Goal: Entertainment & Leisure: Consume media (video, audio)

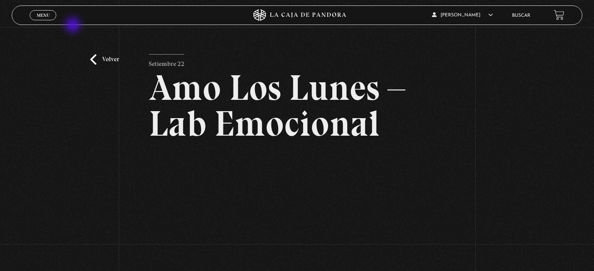
scroll to position [117, 0]
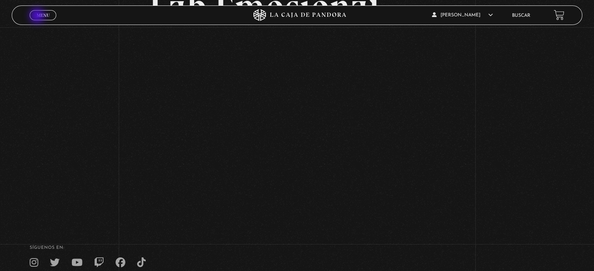
click at [38, 16] on span "Menu" at bounding box center [43, 15] width 13 height 5
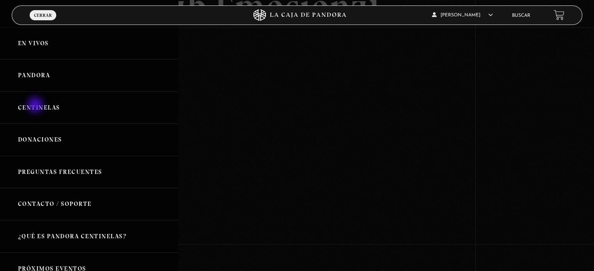
click at [36, 106] on link "Centinelas" at bounding box center [89, 108] width 178 height 32
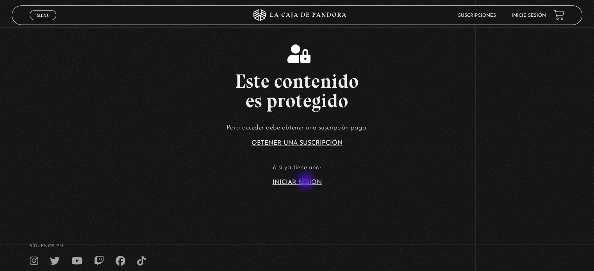
click at [306, 182] on link "Iniciar Sesión" at bounding box center [297, 183] width 49 height 6
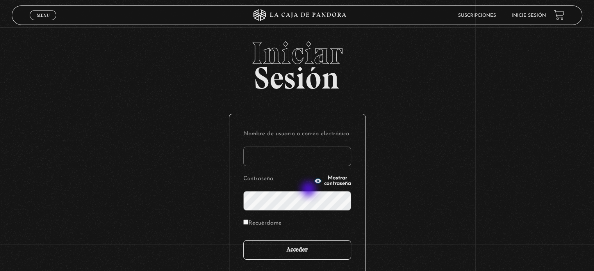
scroll to position [74, 0]
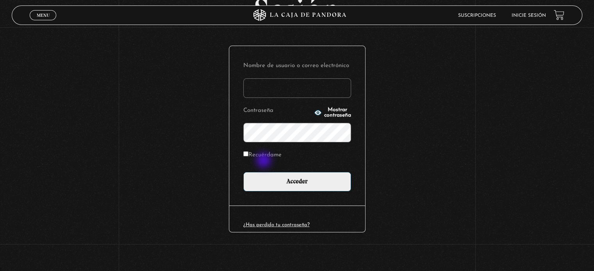
type input "[EMAIL_ADDRESS][DOMAIN_NAME]"
click at [263, 155] on label "Recuérdame" at bounding box center [262, 156] width 38 height 12
click at [248, 155] on input "Recuérdame" at bounding box center [245, 153] width 5 height 5
checkbox input "true"
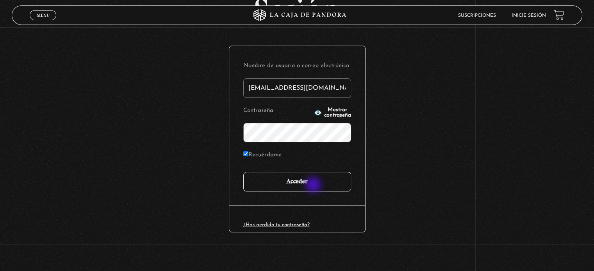
click at [314, 186] on input "Acceder" at bounding box center [297, 182] width 108 height 20
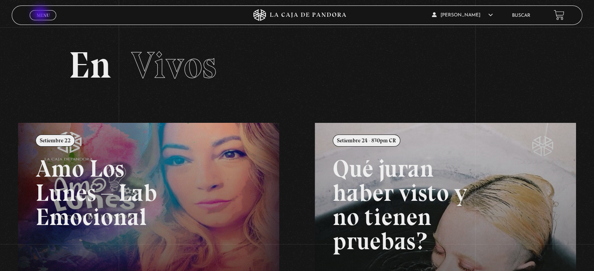
click at [39, 13] on span "Menu" at bounding box center [43, 15] width 13 height 5
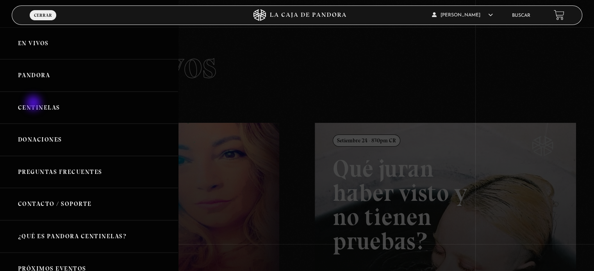
click at [34, 104] on link "Centinelas" at bounding box center [89, 108] width 178 height 32
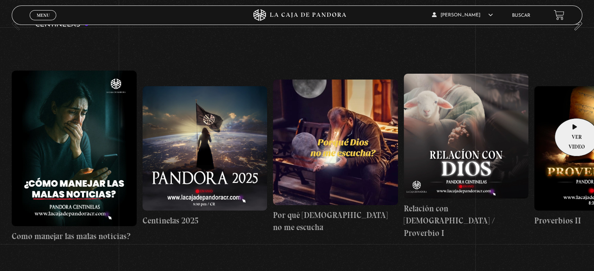
scroll to position [39, 0]
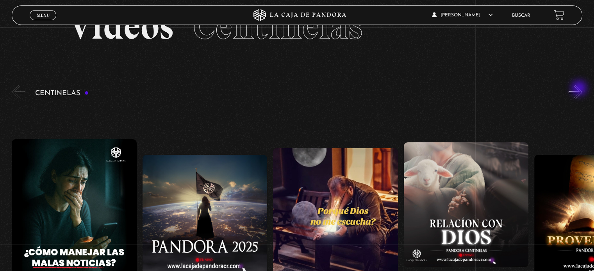
click at [580, 89] on button "»" at bounding box center [575, 92] width 14 height 14
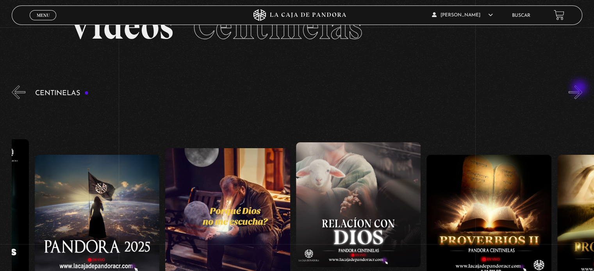
click at [580, 89] on button "»" at bounding box center [575, 92] width 14 height 14
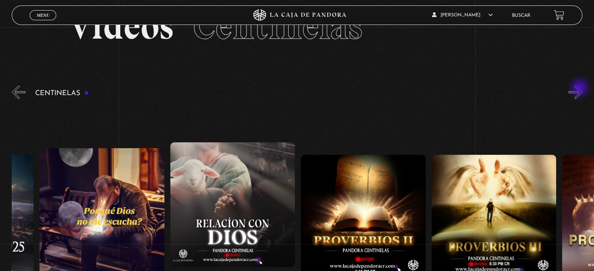
click at [580, 89] on button "»" at bounding box center [575, 92] width 14 height 14
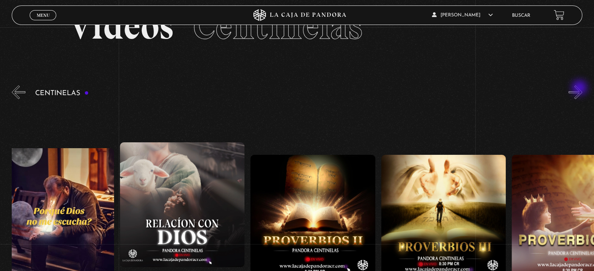
click at [580, 89] on button "»" at bounding box center [575, 92] width 14 height 14
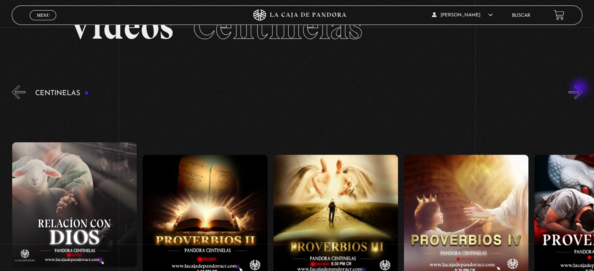
click at [580, 89] on button "»" at bounding box center [575, 92] width 14 height 14
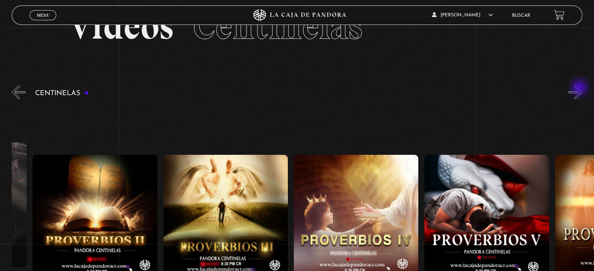
click at [580, 89] on button "»" at bounding box center [575, 92] width 14 height 14
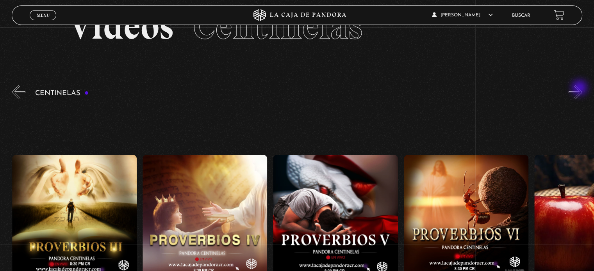
click at [580, 89] on button "»" at bounding box center [575, 92] width 14 height 14
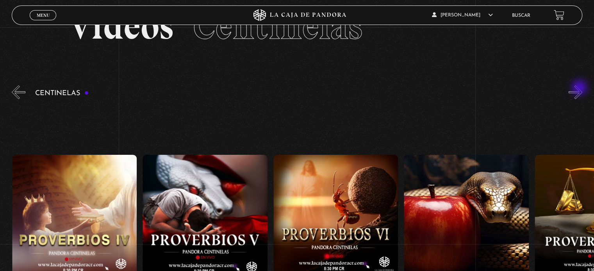
click at [580, 89] on button "»" at bounding box center [575, 92] width 14 height 14
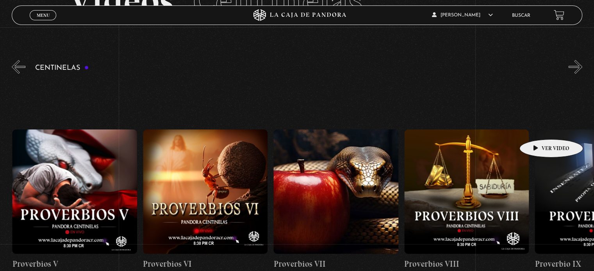
scroll to position [78, 0]
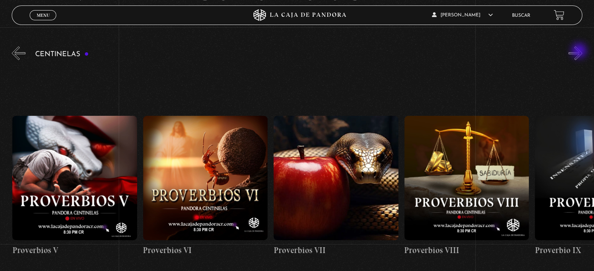
click at [580, 52] on button "»" at bounding box center [575, 53] width 14 height 14
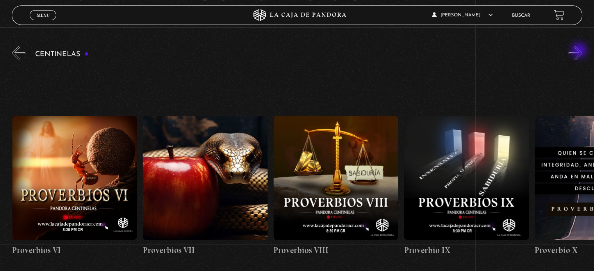
click at [580, 51] on button "»" at bounding box center [575, 53] width 14 height 14
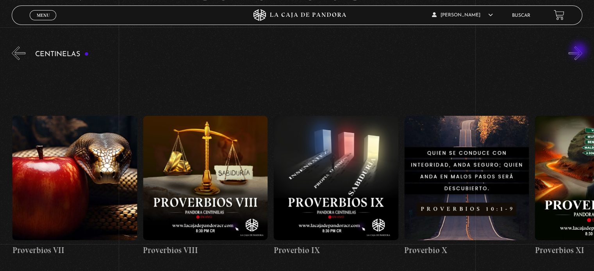
scroll to position [0, 1175]
click at [582, 53] on button "»" at bounding box center [575, 53] width 14 height 14
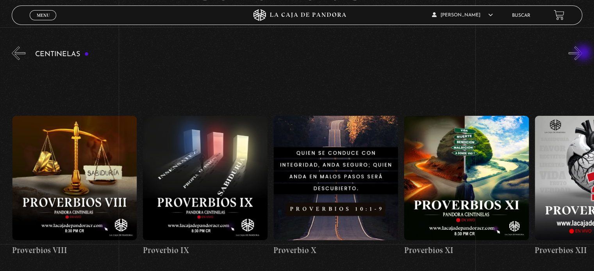
scroll to position [0, 1306]
click at [458, 189] on figure at bounding box center [466, 178] width 125 height 125
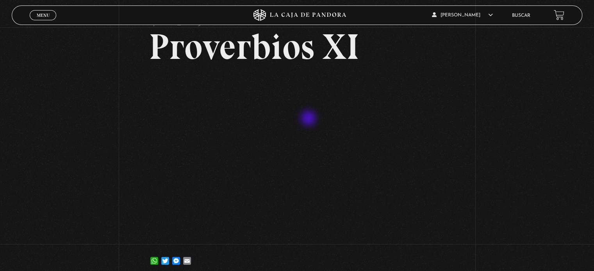
scroll to position [78, 0]
